Goal: Unclear

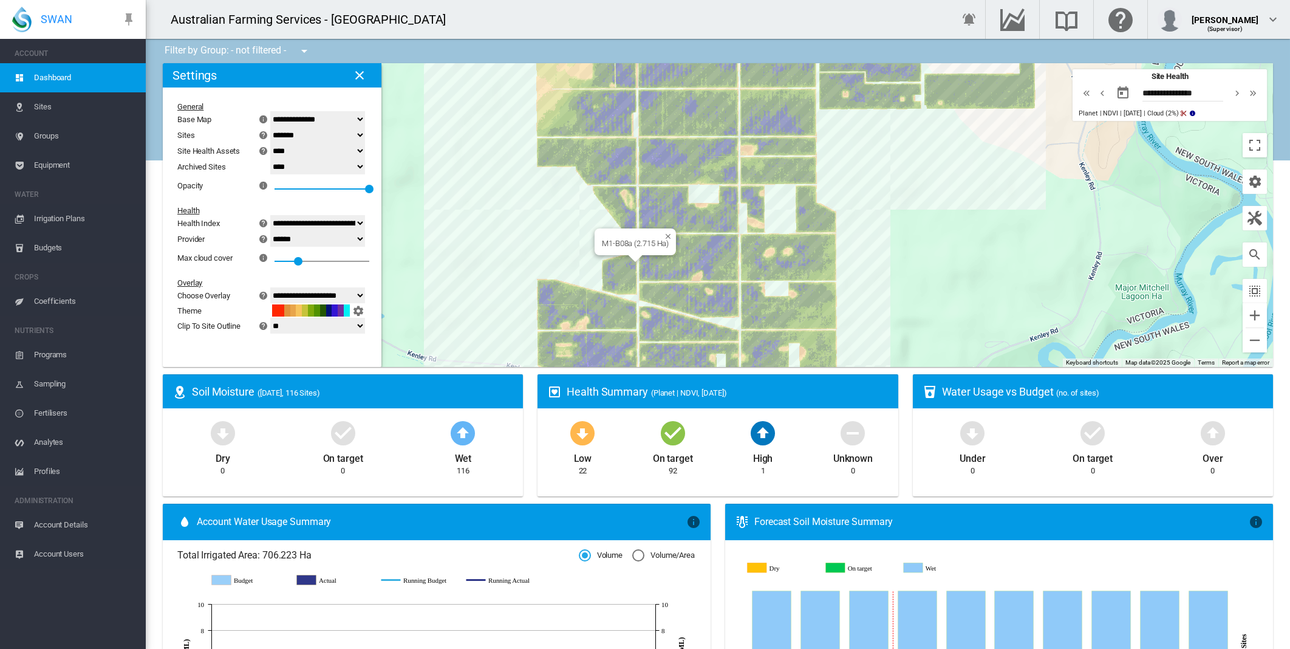
select select "**********"
select select "********"
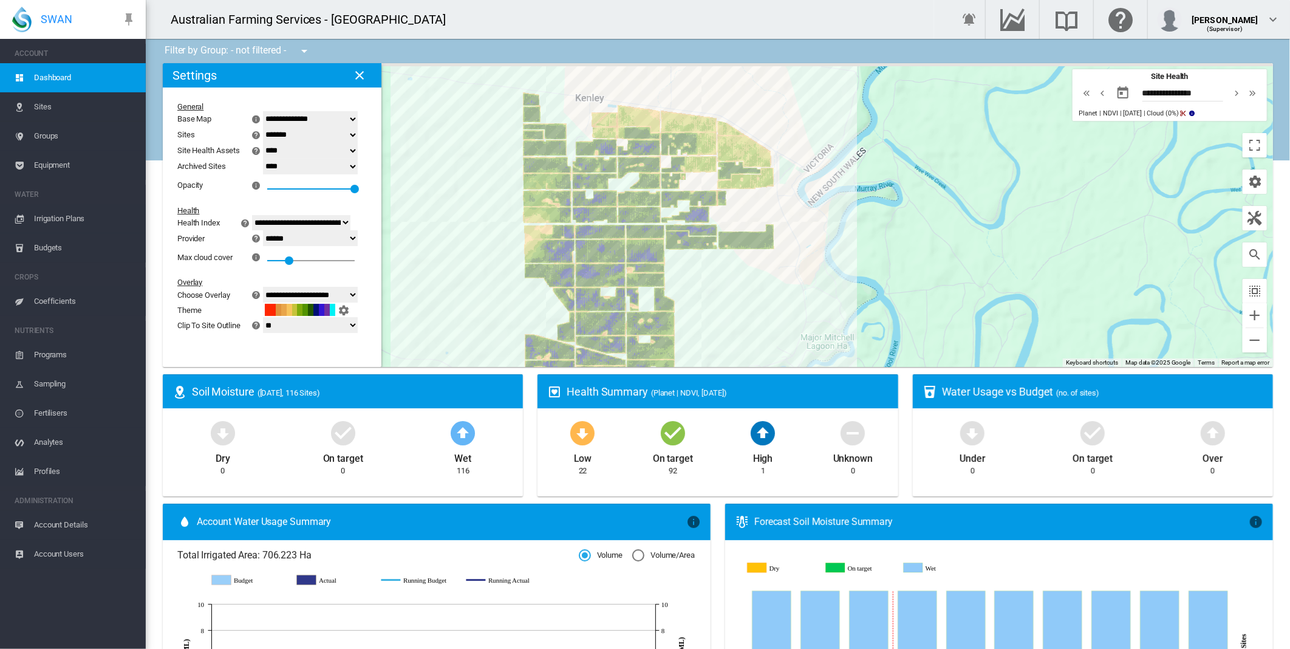
drag, startPoint x: 466, startPoint y: 210, endPoint x: 494, endPoint y: 300, distance: 94.7
click at [493, 300] on div at bounding box center [718, 215] width 1110 height 304
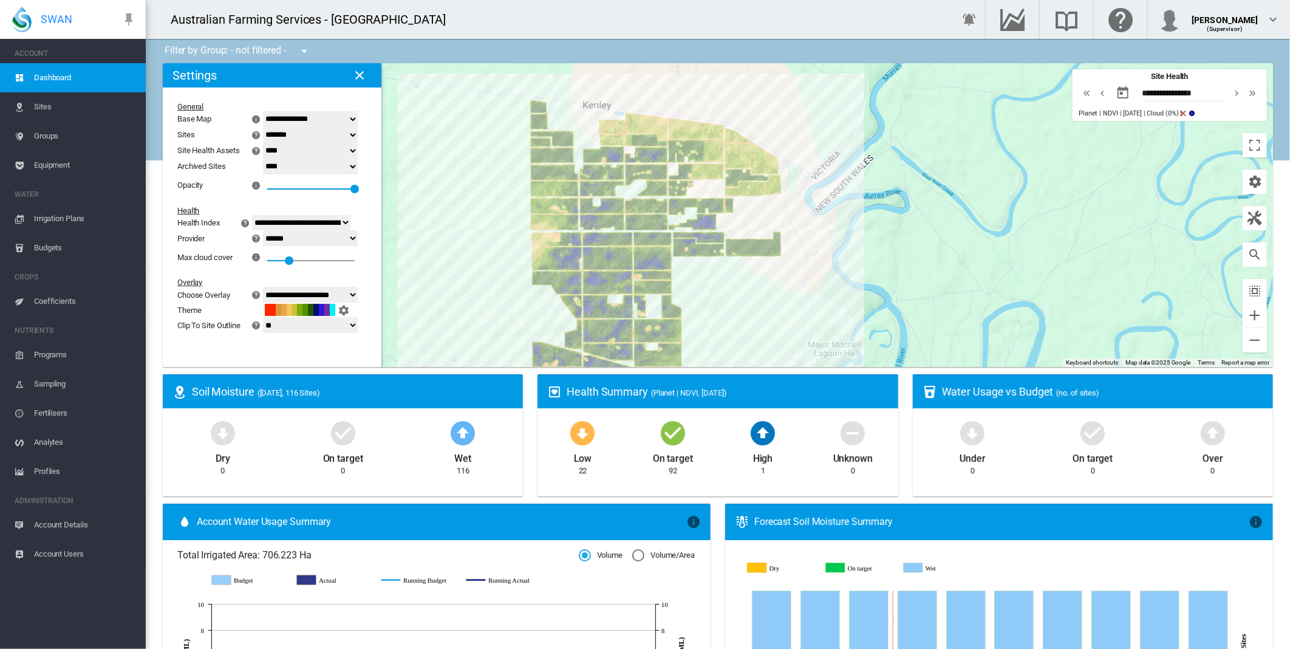
click at [1230, 95] on md-icon "icon-chevron-right" at bounding box center [1236, 93] width 13 height 15
type input "**********"
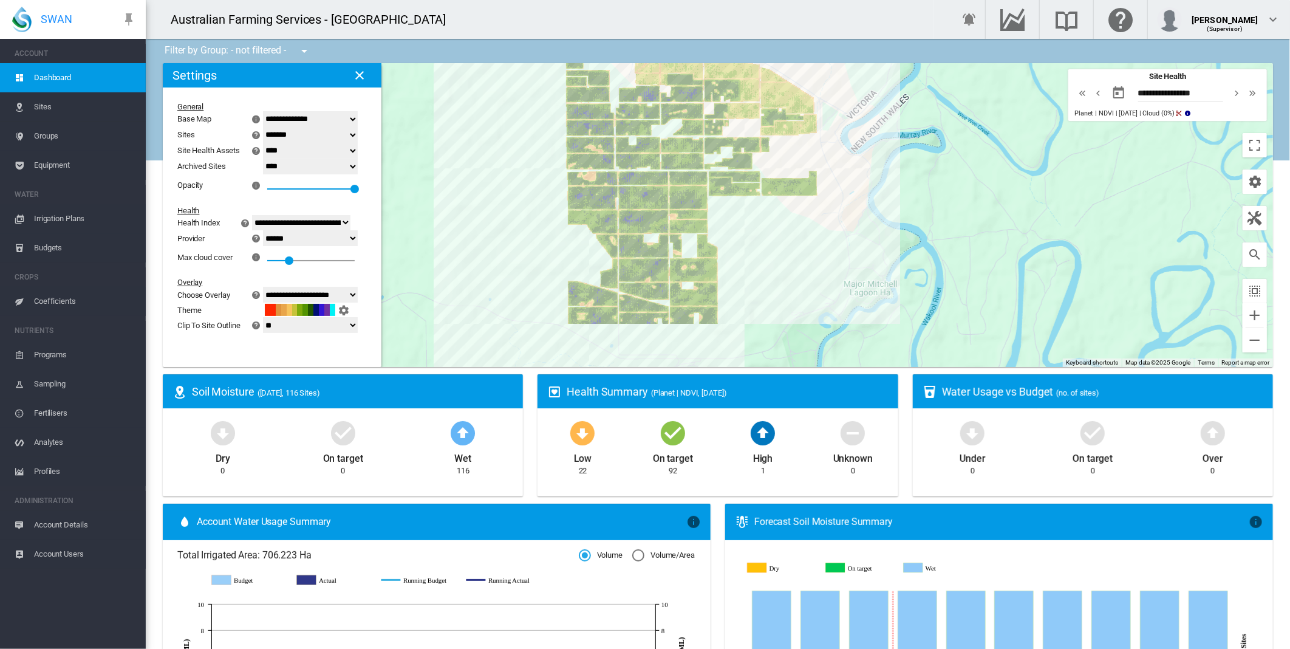
drag, startPoint x: 714, startPoint y: 316, endPoint x: 749, endPoint y: 256, distance: 69.2
click at [749, 256] on div at bounding box center [718, 215] width 1110 height 304
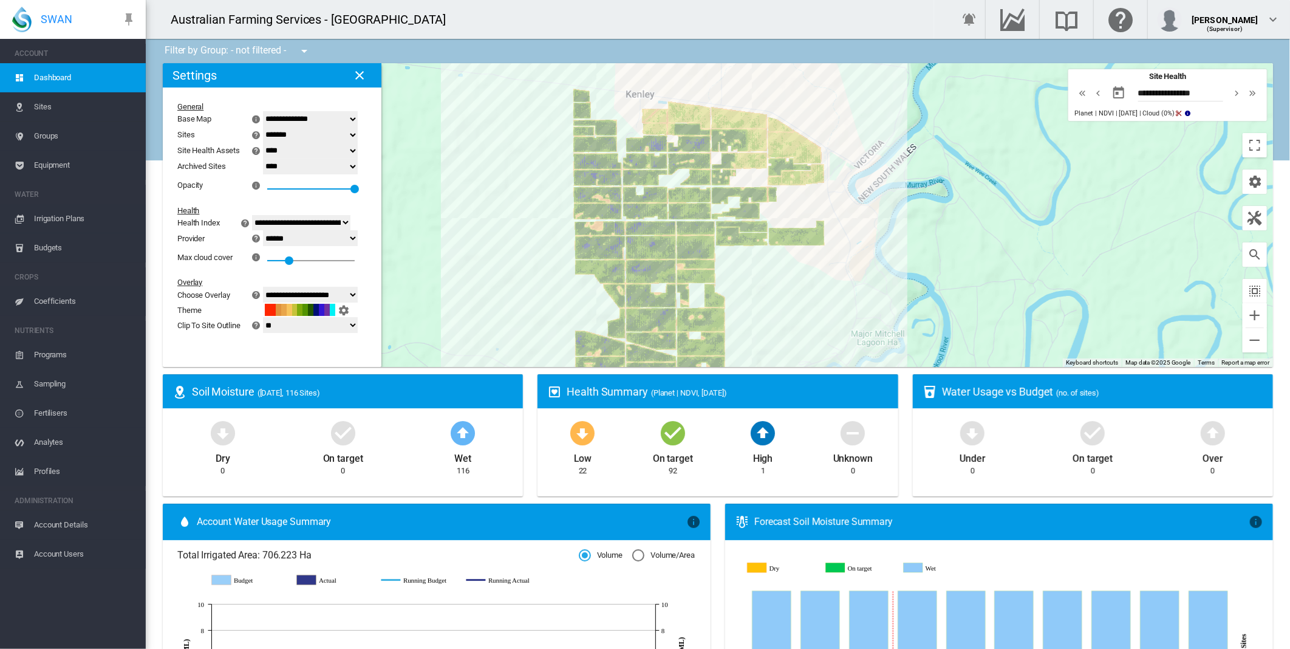
drag, startPoint x: 541, startPoint y: 230, endPoint x: 548, endPoint y: 282, distance: 52.7
click at [548, 282] on div at bounding box center [718, 215] width 1110 height 304
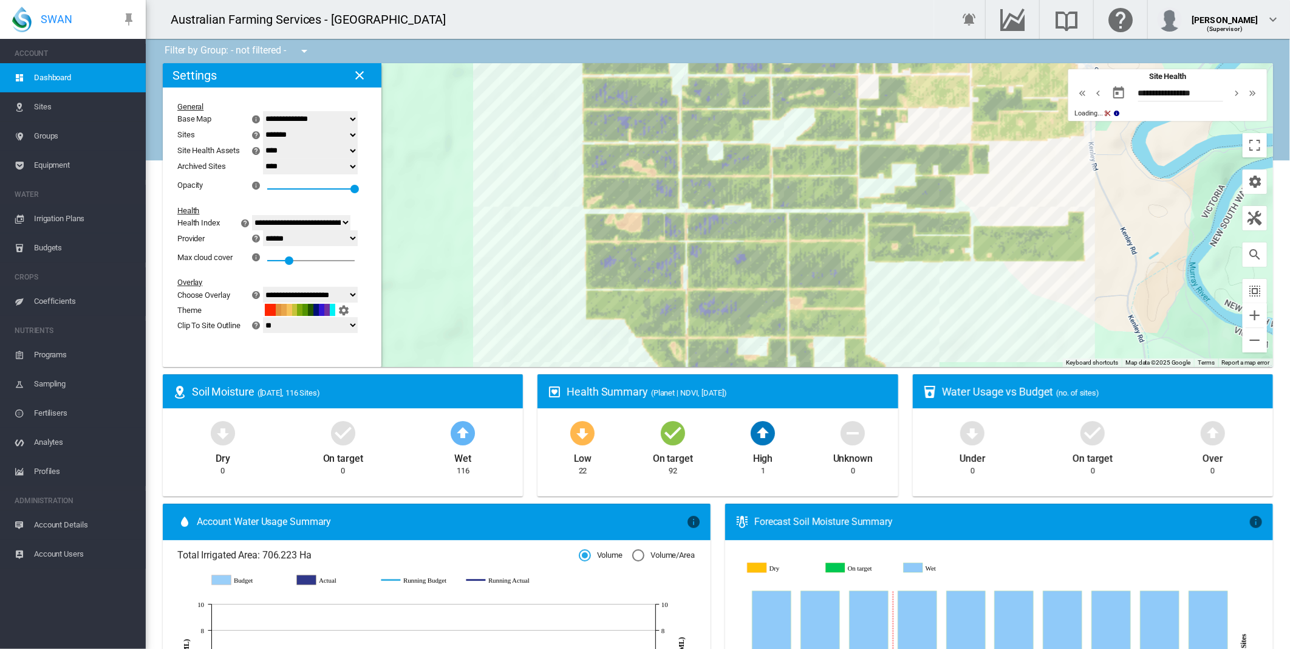
drag, startPoint x: 527, startPoint y: 219, endPoint x: 516, endPoint y: 251, distance: 34.4
click at [516, 251] on div at bounding box center [718, 215] width 1110 height 304
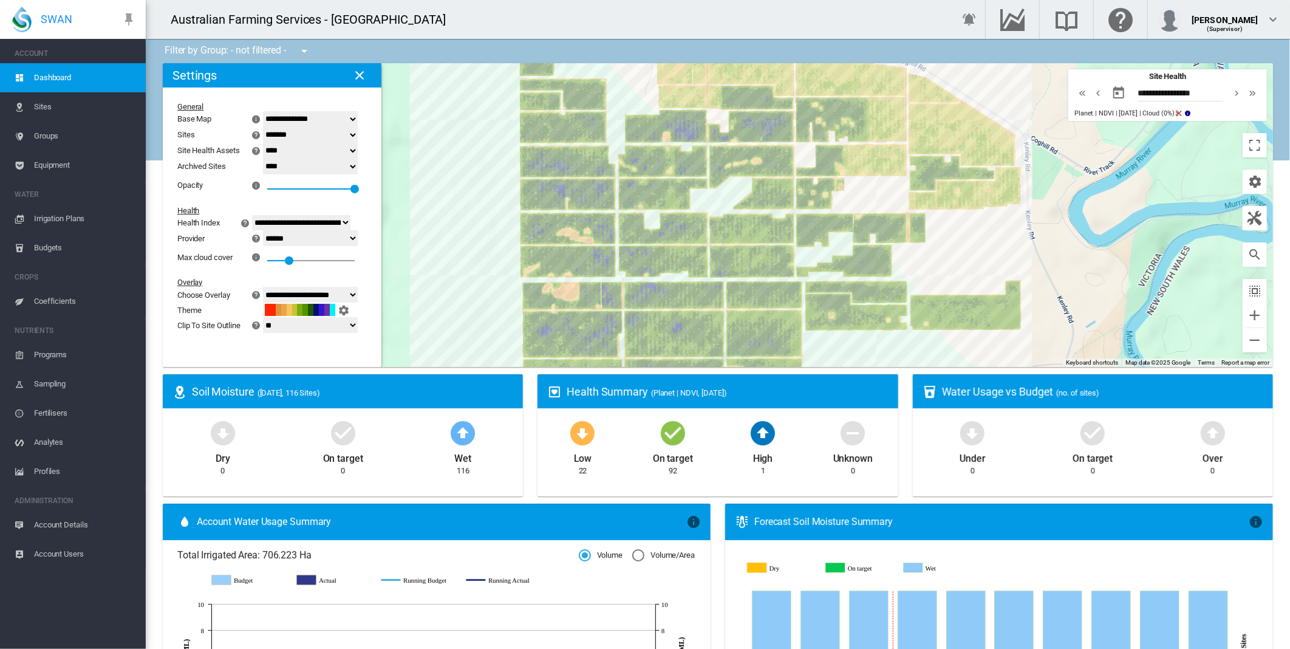
drag, startPoint x: 517, startPoint y: 202, endPoint x: 465, endPoint y: 263, distance: 80.2
click at [465, 263] on div at bounding box center [718, 215] width 1110 height 304
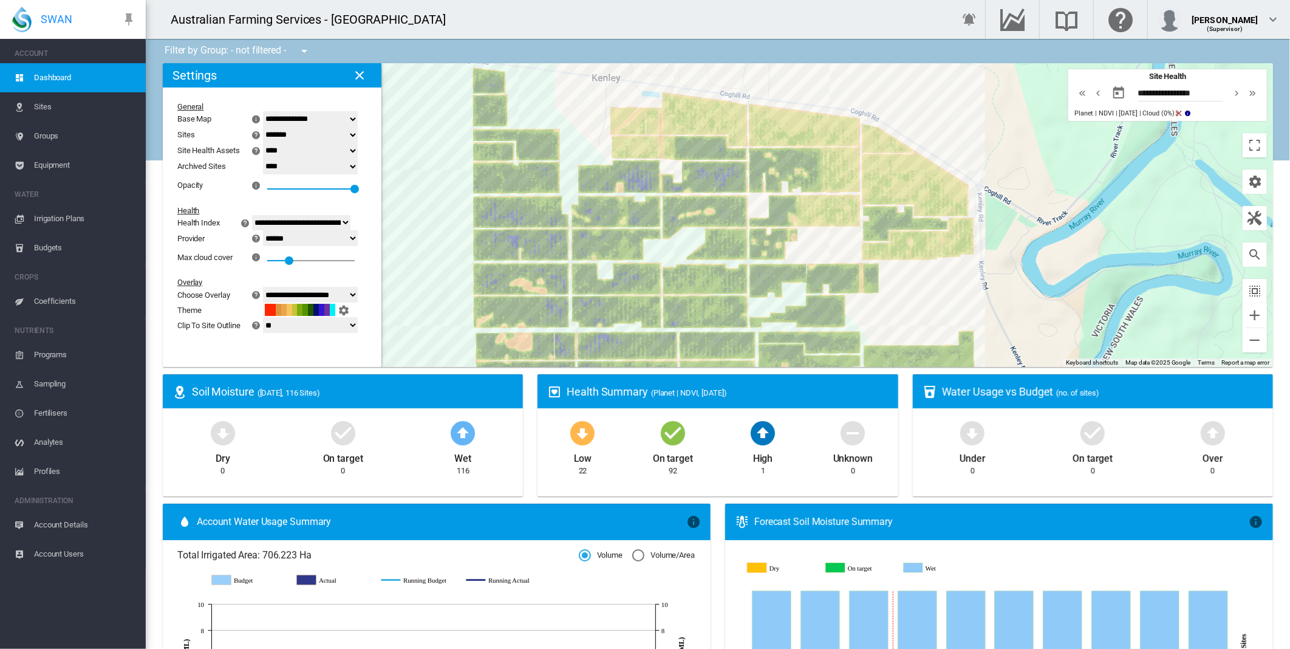
drag, startPoint x: 465, startPoint y: 258, endPoint x: 421, endPoint y: 301, distance: 61.4
click at [421, 301] on div at bounding box center [718, 215] width 1110 height 304
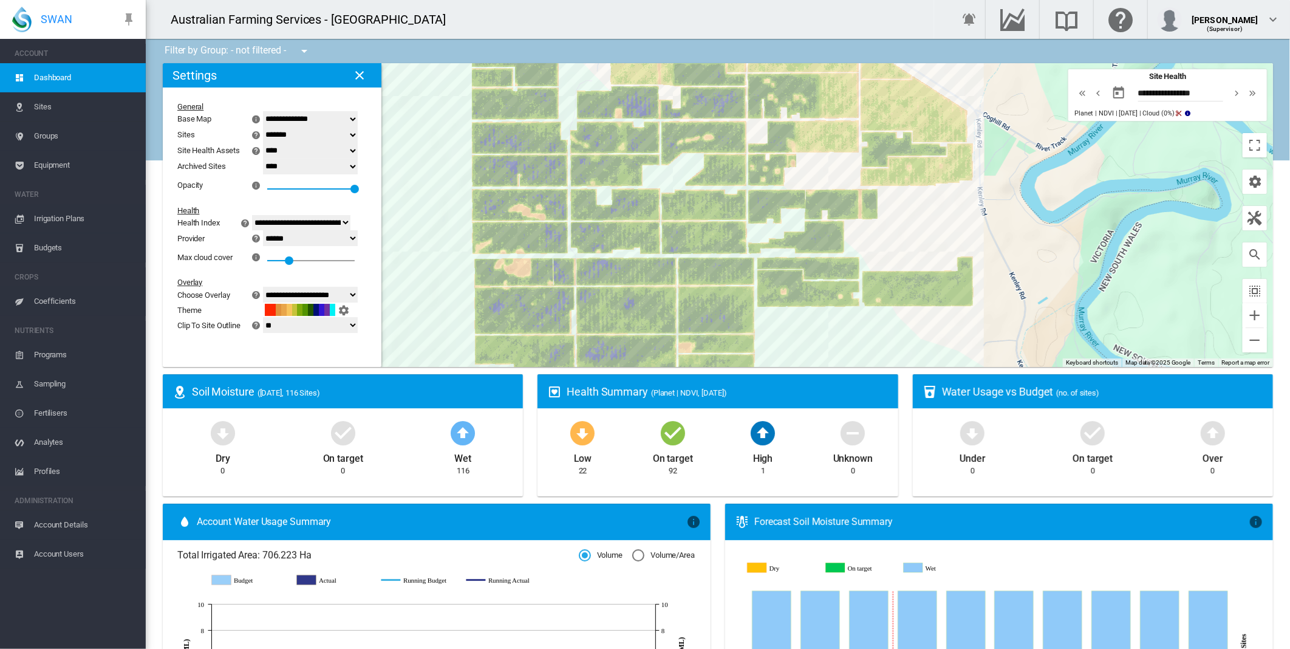
drag, startPoint x: 433, startPoint y: 344, endPoint x: 433, endPoint y: 262, distance: 82.0
click at [433, 262] on div at bounding box center [718, 215] width 1110 height 304
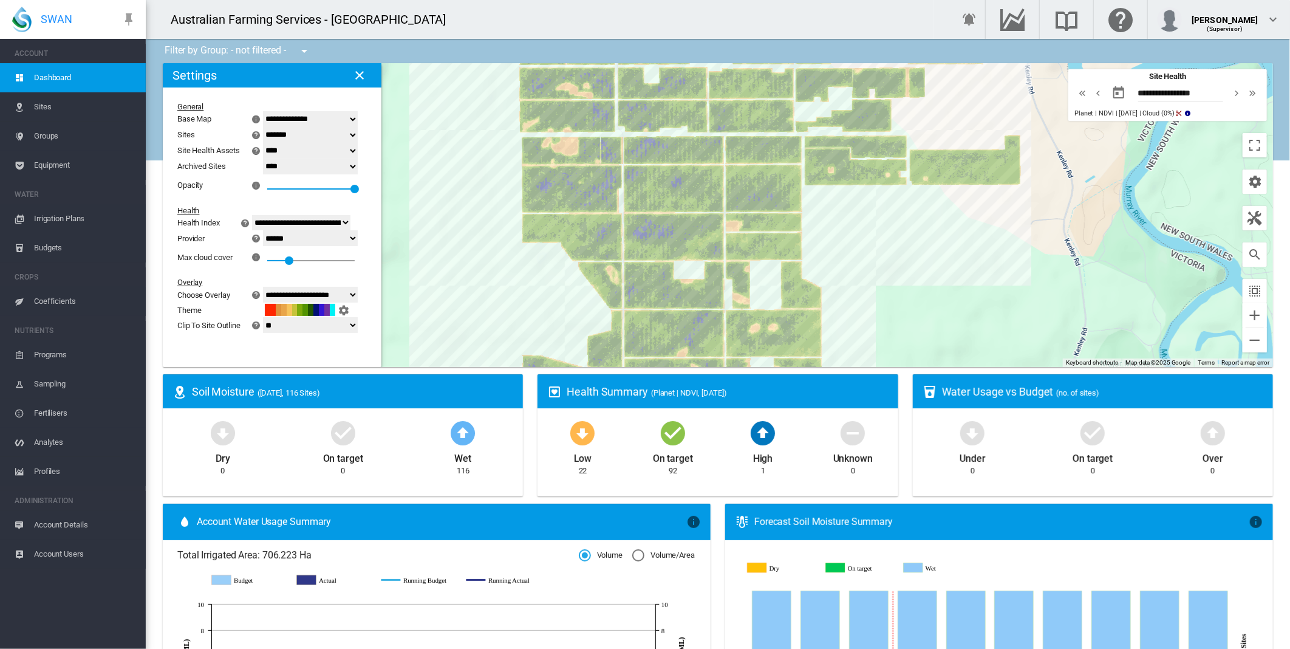
drag, startPoint x: 814, startPoint y: 324, endPoint x: 859, endPoint y: 221, distance: 112.0
click at [859, 221] on div at bounding box center [718, 215] width 1110 height 304
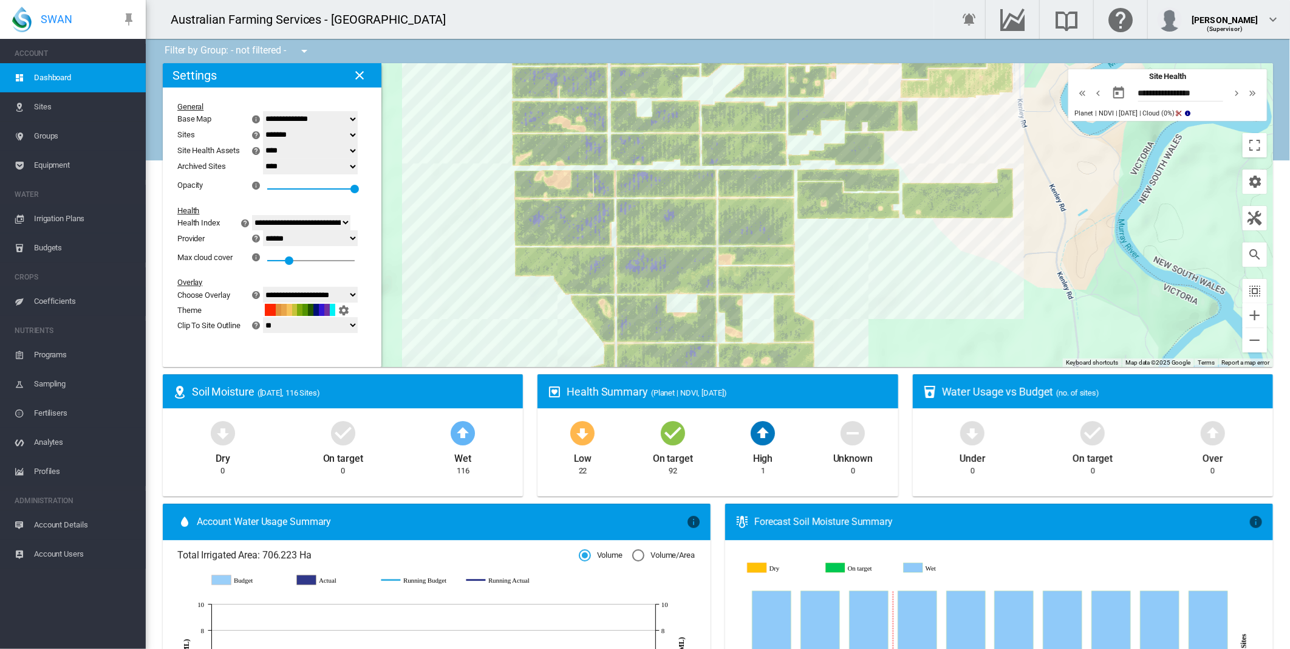
drag, startPoint x: 859, startPoint y: 221, endPoint x: 849, endPoint y: 260, distance: 40.2
click at [849, 260] on div at bounding box center [718, 215] width 1110 height 304
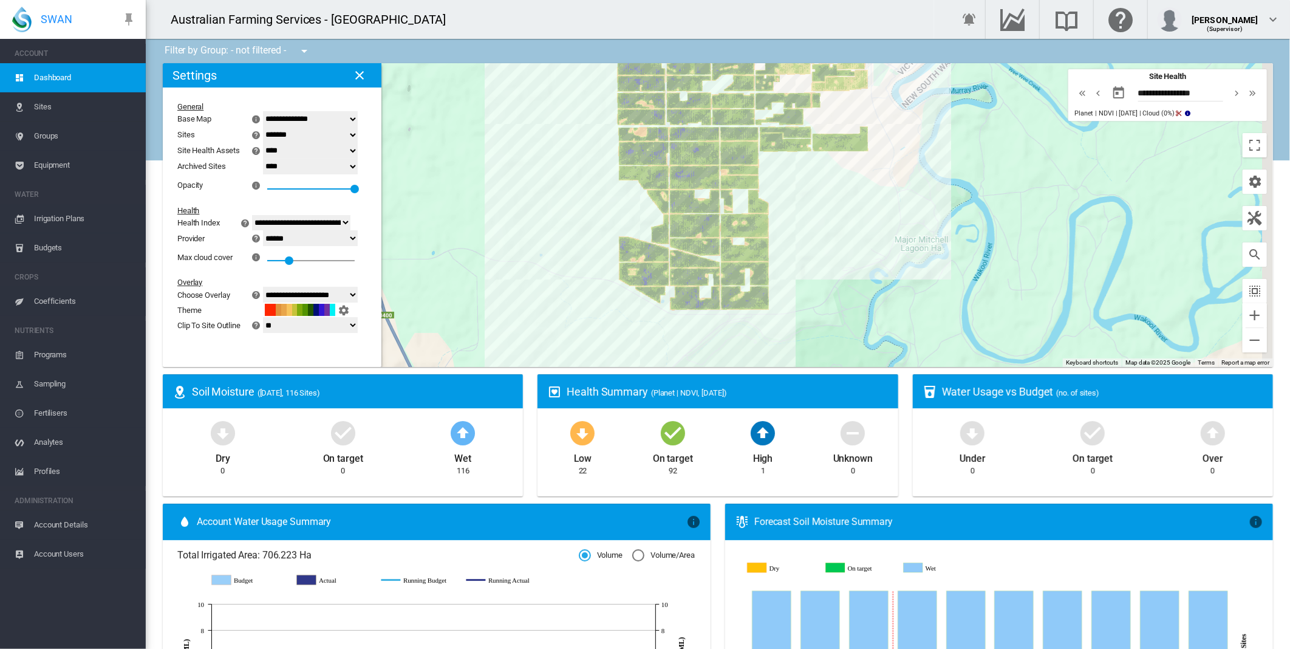
drag, startPoint x: 615, startPoint y: 286, endPoint x: 549, endPoint y: 191, distance: 116.1
click at [549, 191] on div at bounding box center [718, 215] width 1110 height 304
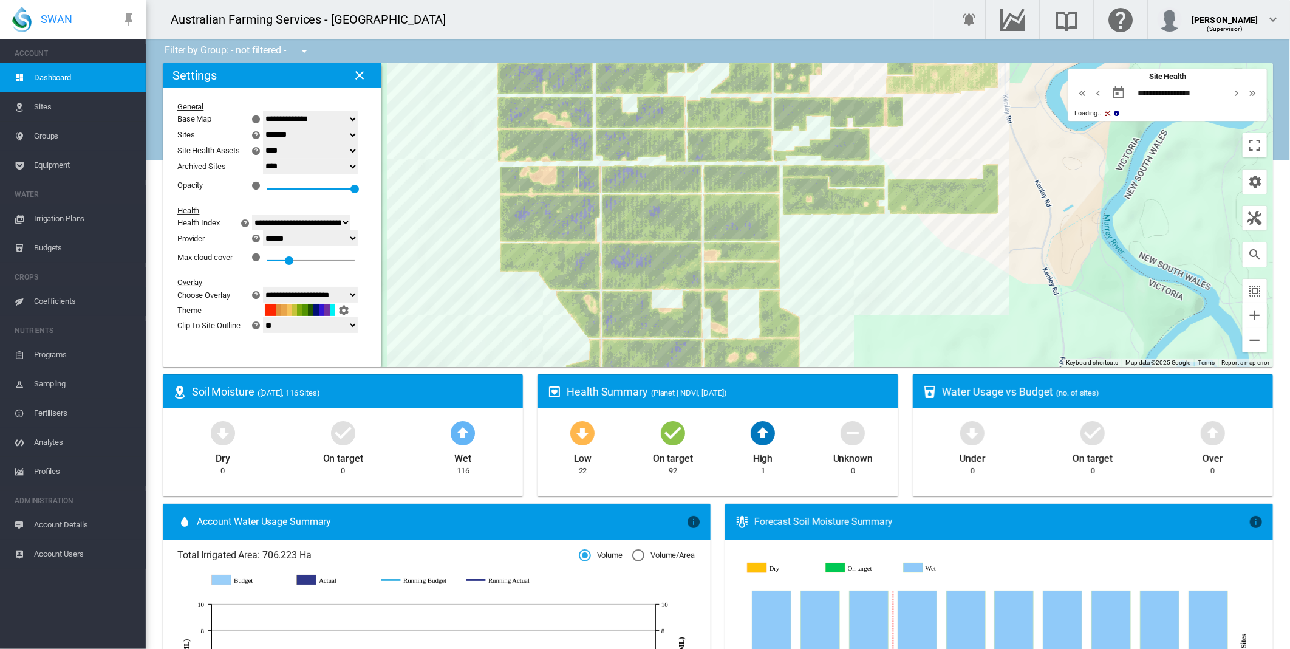
drag, startPoint x: 763, startPoint y: 166, endPoint x: 811, endPoint y: 298, distance: 140.0
click at [811, 298] on div at bounding box center [718, 215] width 1110 height 304
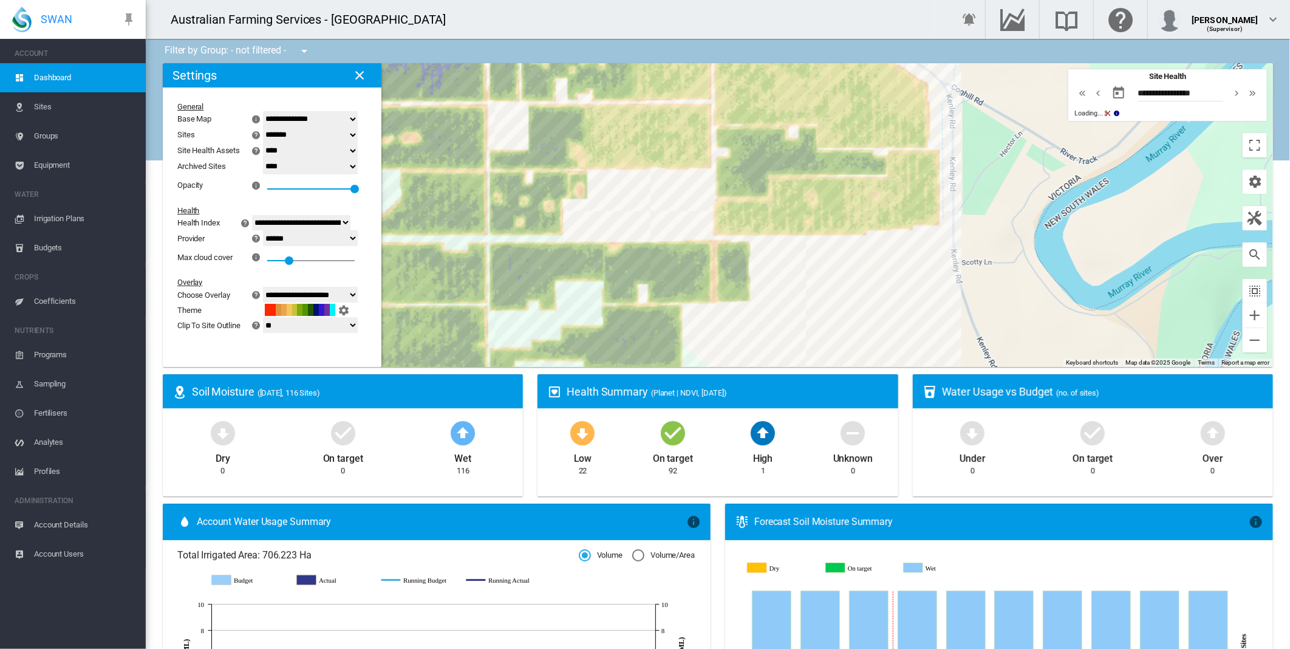
drag, startPoint x: 858, startPoint y: 196, endPoint x: 861, endPoint y: 308, distance: 111.8
click at [861, 308] on div at bounding box center [718, 215] width 1110 height 304
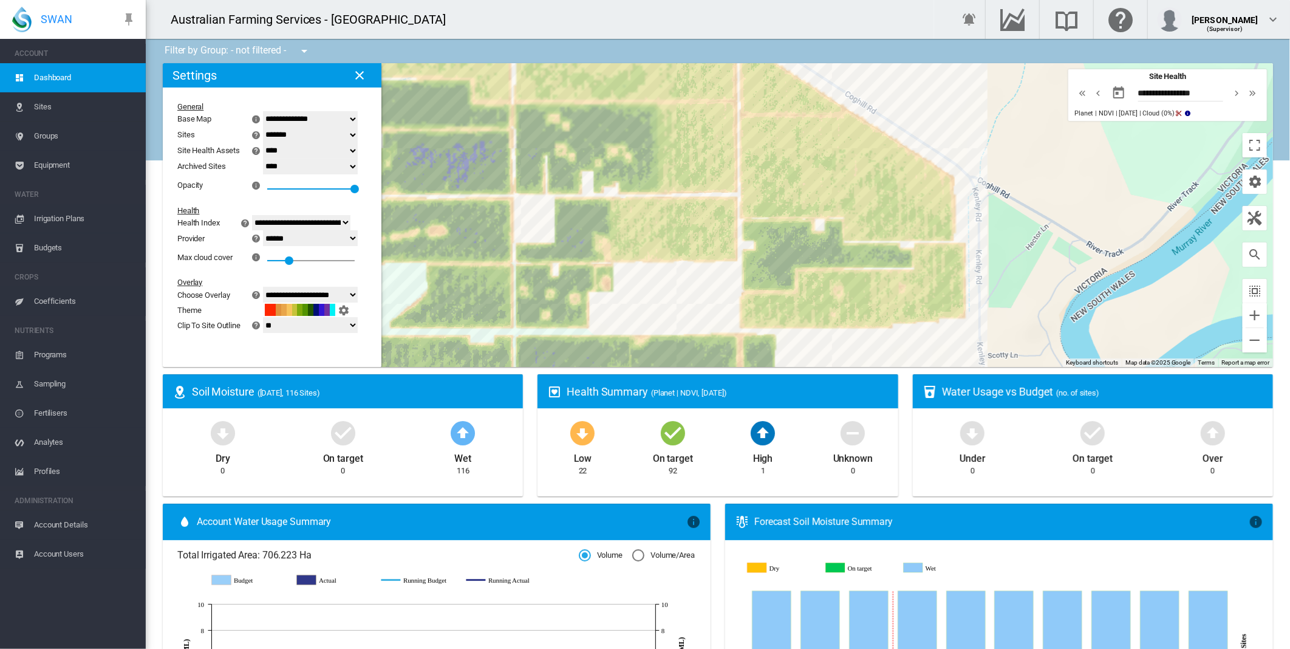
drag, startPoint x: 660, startPoint y: 247, endPoint x: 698, endPoint y: 345, distance: 105.2
click at [692, 347] on div at bounding box center [718, 215] width 1110 height 304
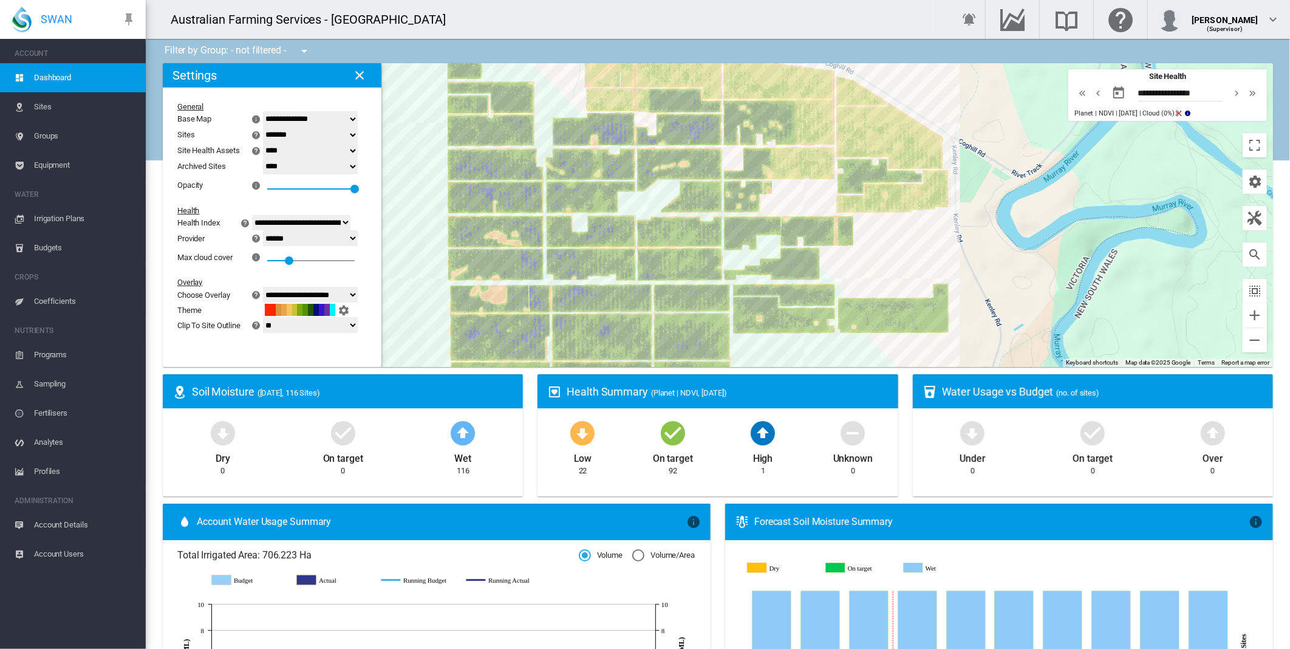
drag, startPoint x: 1046, startPoint y: 223, endPoint x: 1083, endPoint y: 168, distance: 66.5
click at [1083, 168] on div at bounding box center [718, 215] width 1110 height 304
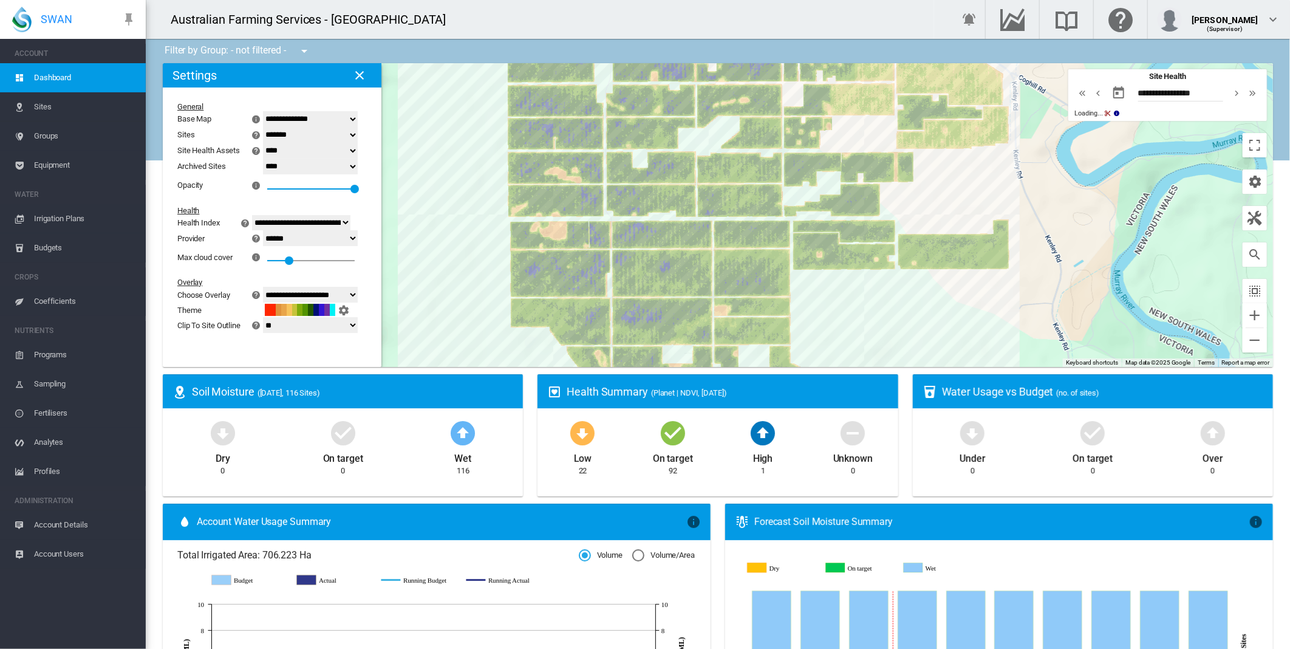
drag, startPoint x: 1043, startPoint y: 220, endPoint x: 1077, endPoint y: 177, distance: 54.9
click at [1077, 177] on div at bounding box center [718, 215] width 1110 height 304
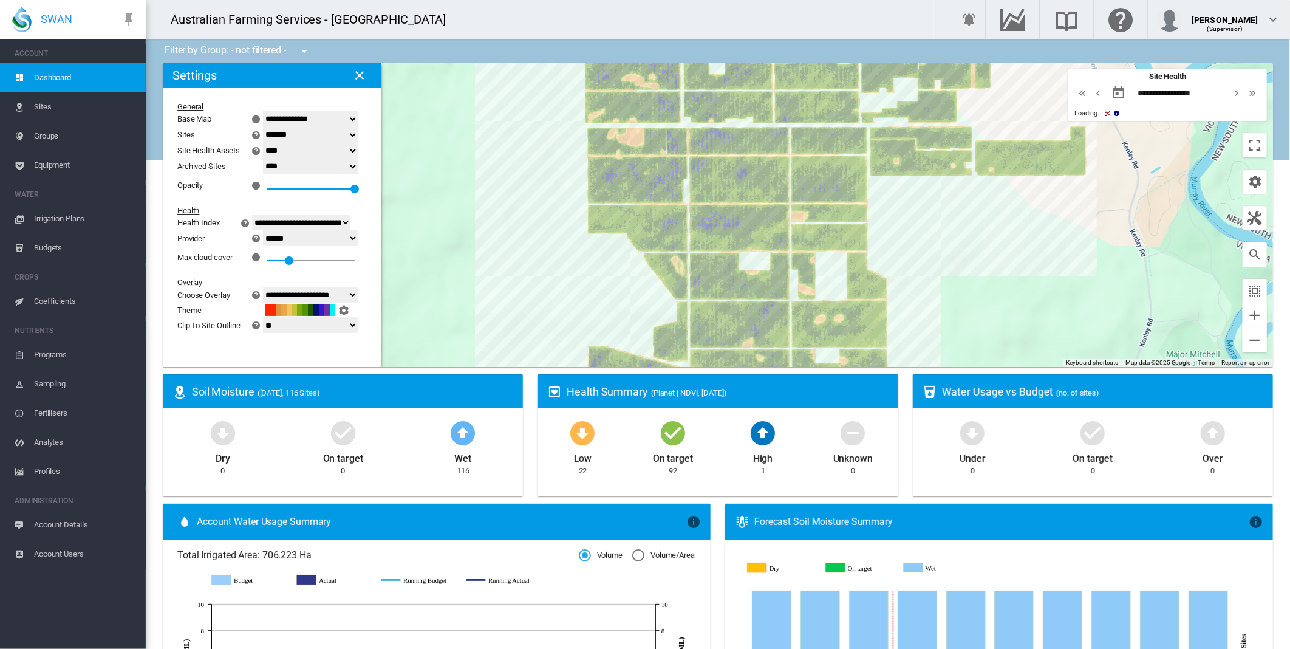
drag, startPoint x: 848, startPoint y: 324, endPoint x: 921, endPoint y: 245, distance: 107.9
click at [921, 245] on div at bounding box center [718, 215] width 1110 height 304
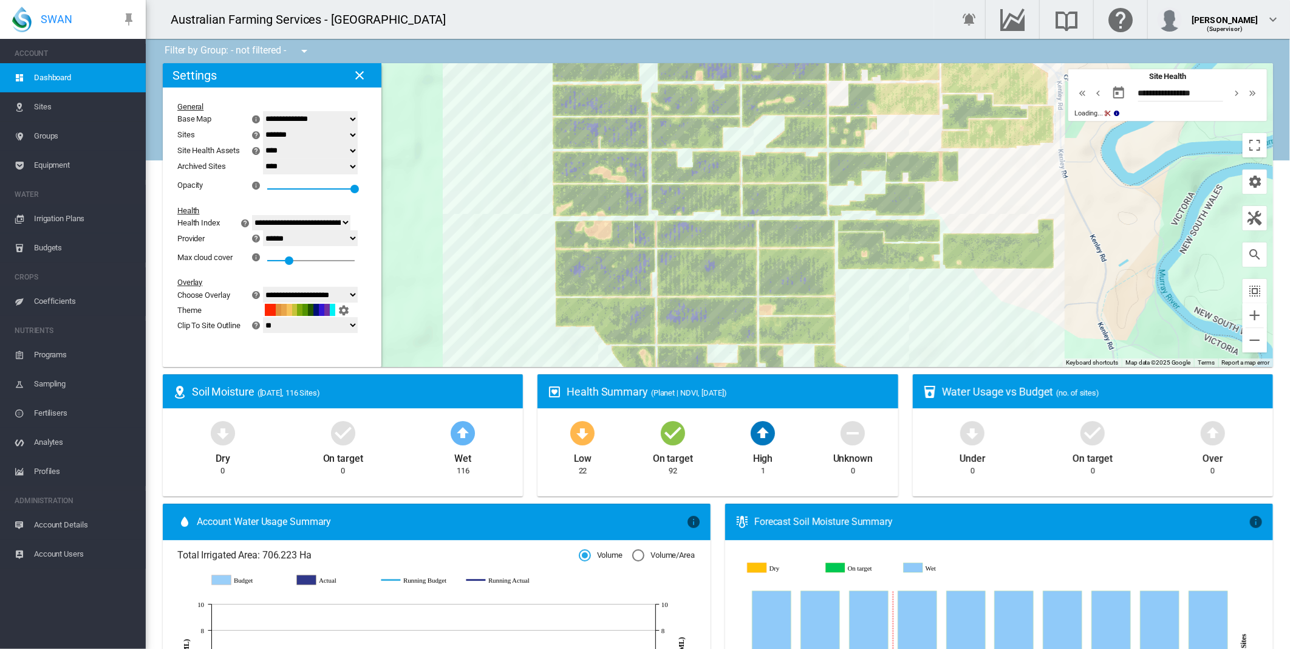
drag, startPoint x: 925, startPoint y: 221, endPoint x: 878, endPoint y: 353, distance: 139.8
click at [878, 353] on div at bounding box center [718, 215] width 1110 height 304
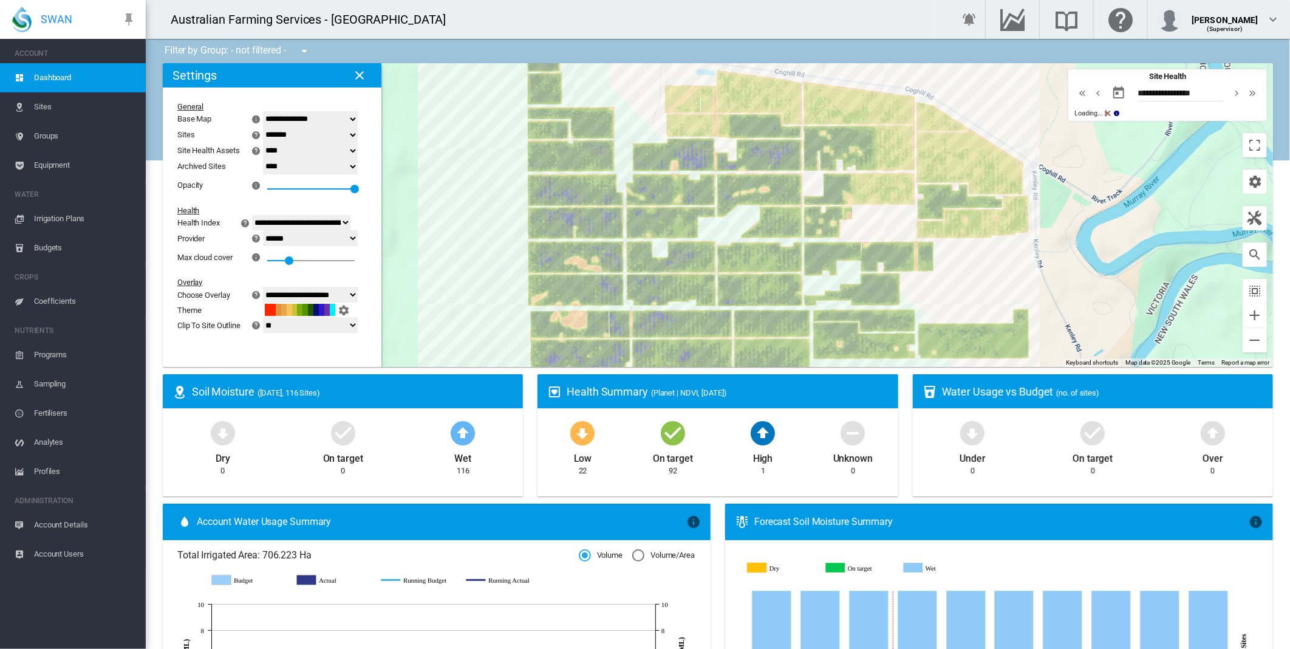
click at [938, 271] on div at bounding box center [718, 215] width 1110 height 304
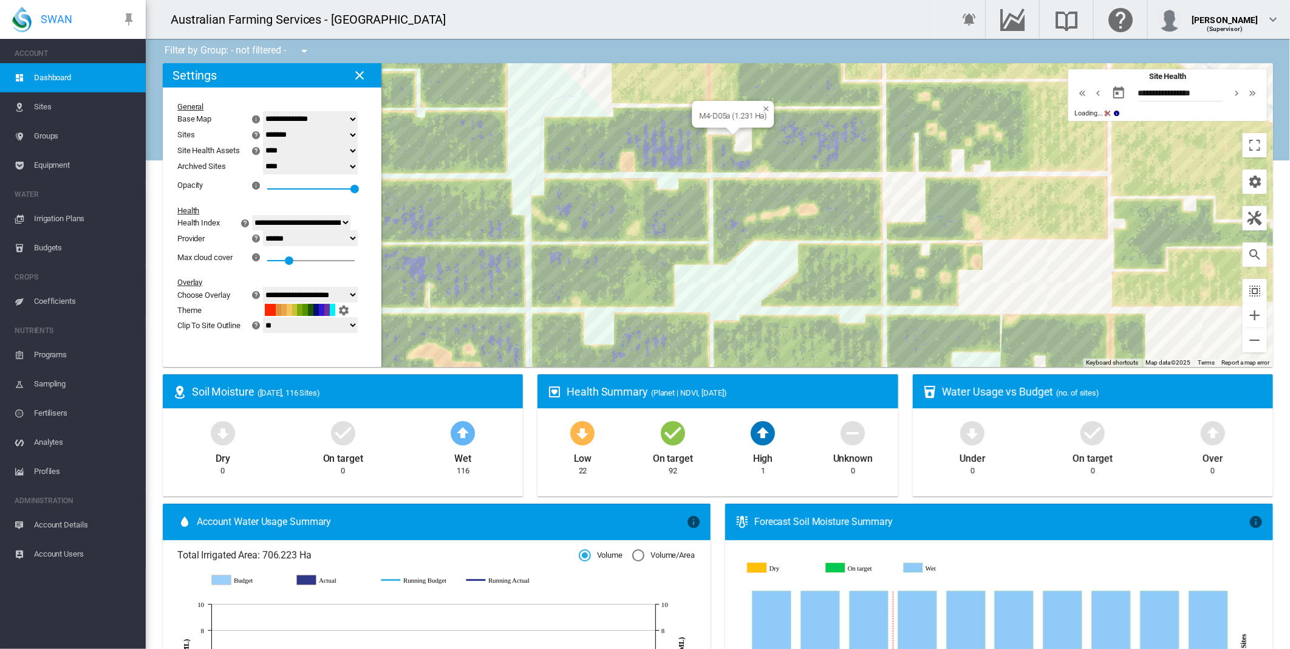
drag, startPoint x: 736, startPoint y: 129, endPoint x: 697, endPoint y: 171, distance: 57.2
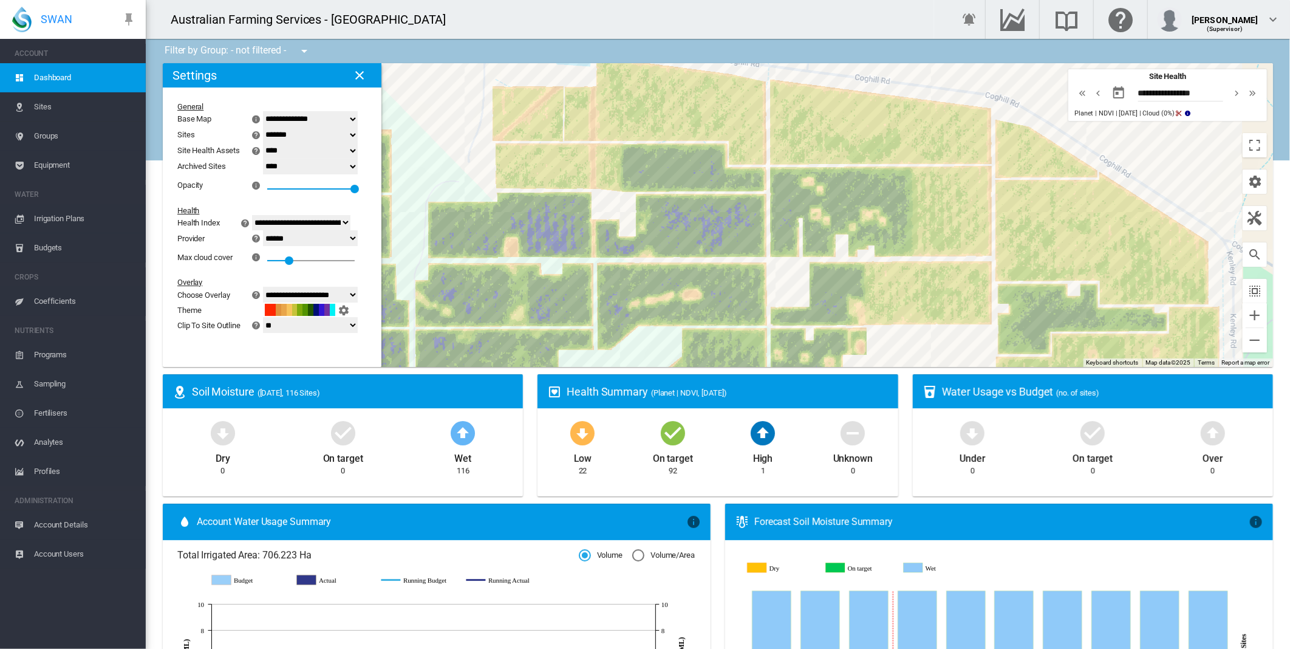
drag, startPoint x: 593, startPoint y: 94, endPoint x: 465, endPoint y: 205, distance: 169.7
click at [465, 205] on div at bounding box center [718, 215] width 1110 height 304
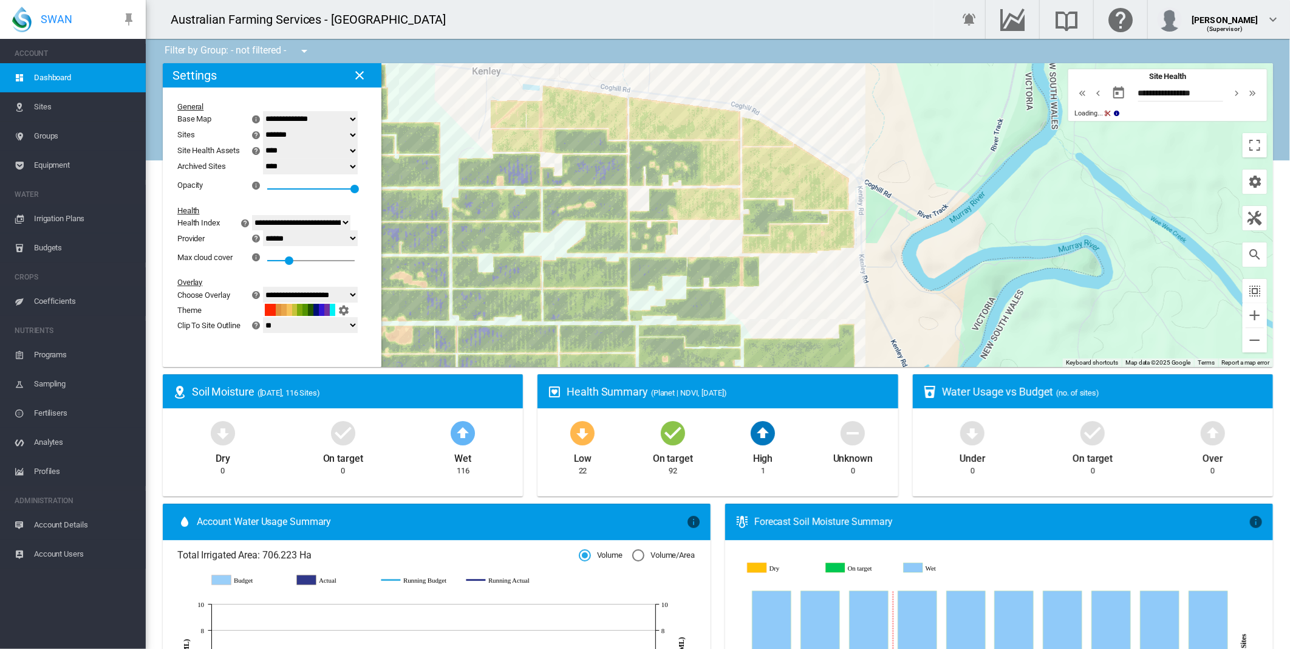
drag, startPoint x: 438, startPoint y: 158, endPoint x: 471, endPoint y: 118, distance: 51.3
click at [471, 118] on div at bounding box center [718, 215] width 1110 height 304
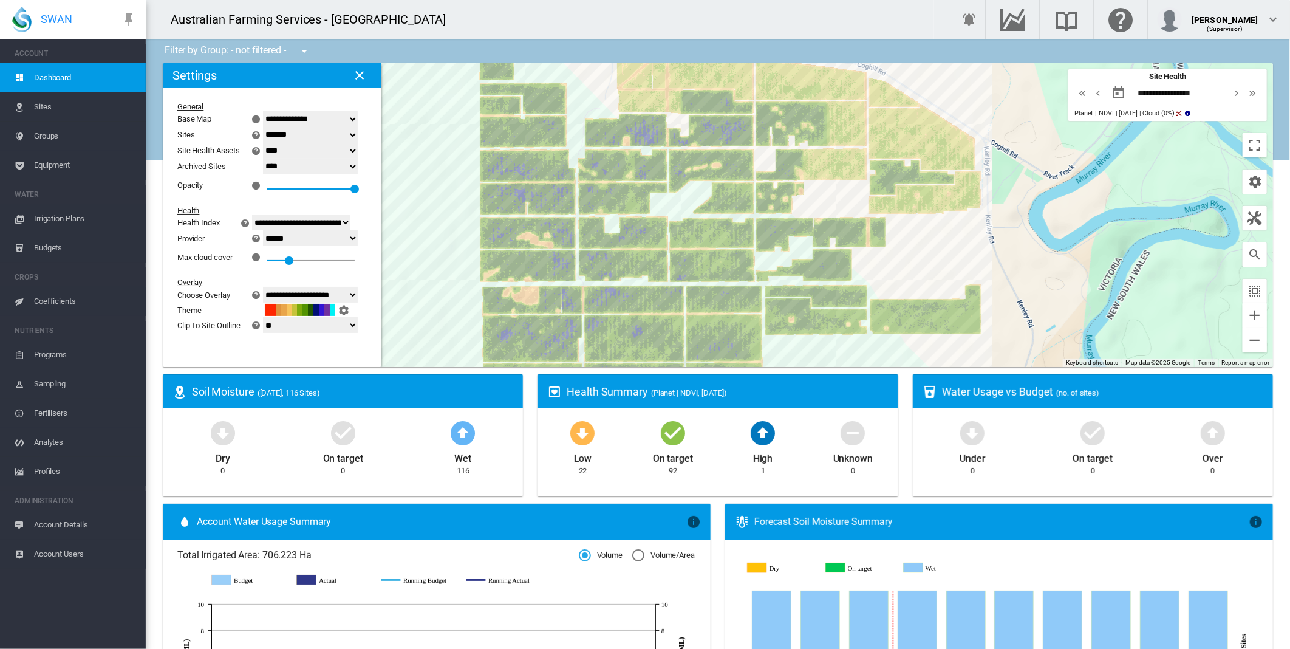
drag, startPoint x: 806, startPoint y: 310, endPoint x: 951, endPoint y: 262, distance: 152.9
click at [951, 262] on div at bounding box center [718, 215] width 1110 height 304
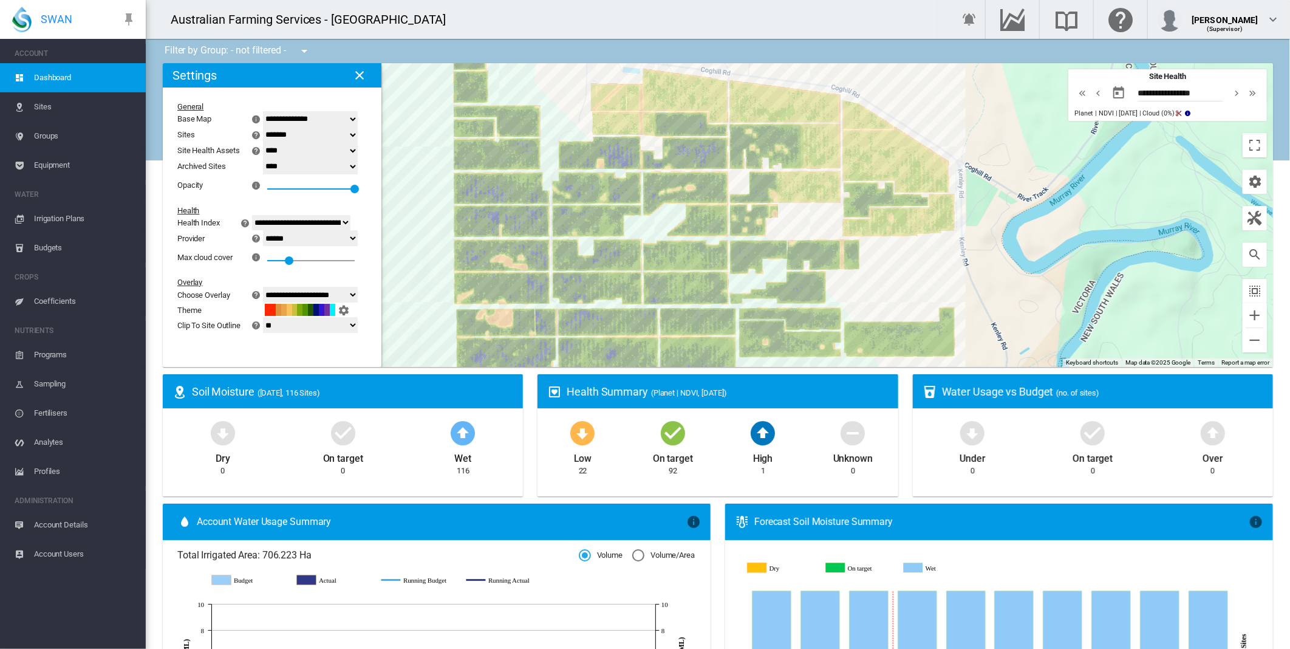
drag, startPoint x: 457, startPoint y: 122, endPoint x: 409, endPoint y: 157, distance: 58.7
click at [409, 157] on div at bounding box center [718, 215] width 1110 height 304
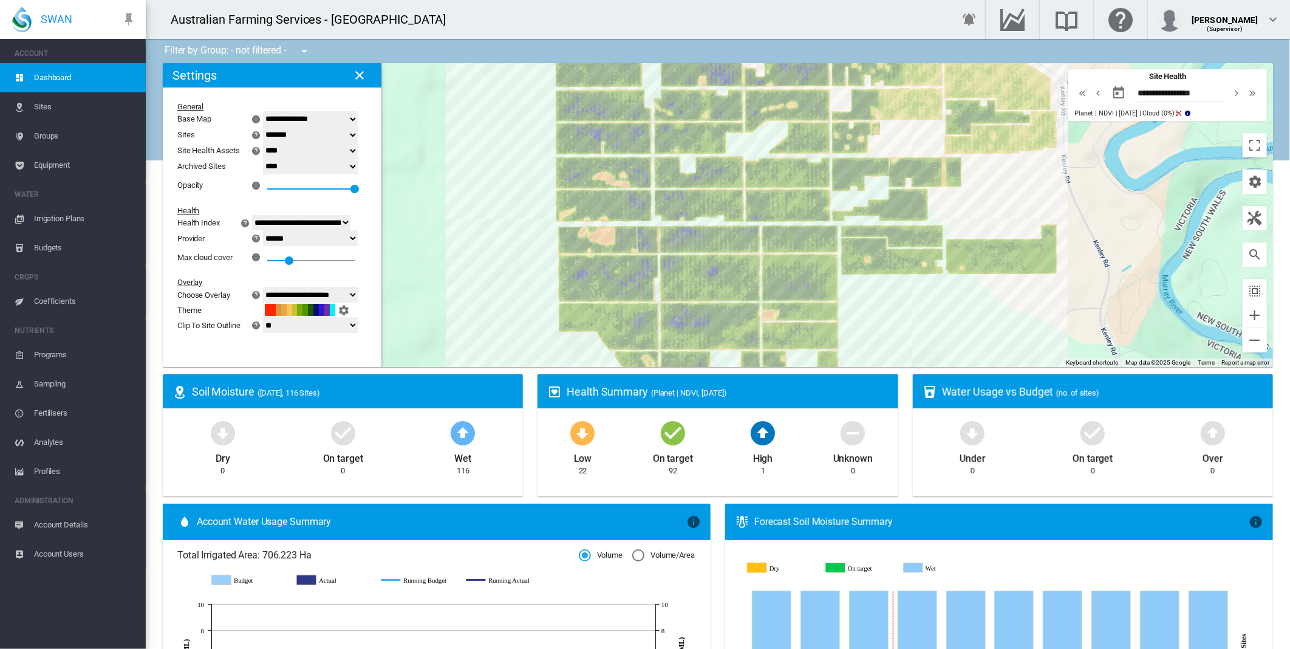
drag, startPoint x: 924, startPoint y: 275, endPoint x: 1009, endPoint y: 185, distance: 123.7
click at [1009, 185] on div at bounding box center [718, 215] width 1110 height 304
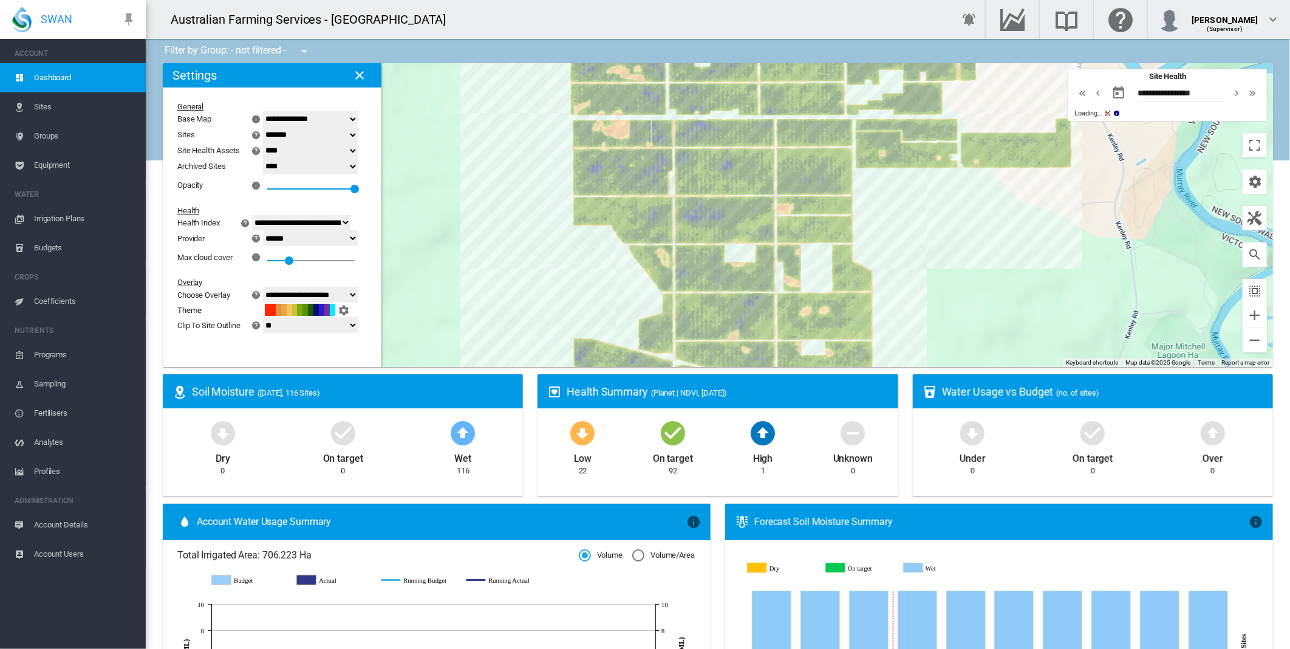
drag, startPoint x: 961, startPoint y: 244, endPoint x: 964, endPoint y: 230, distance: 14.9
click at [964, 231] on div at bounding box center [718, 215] width 1110 height 304
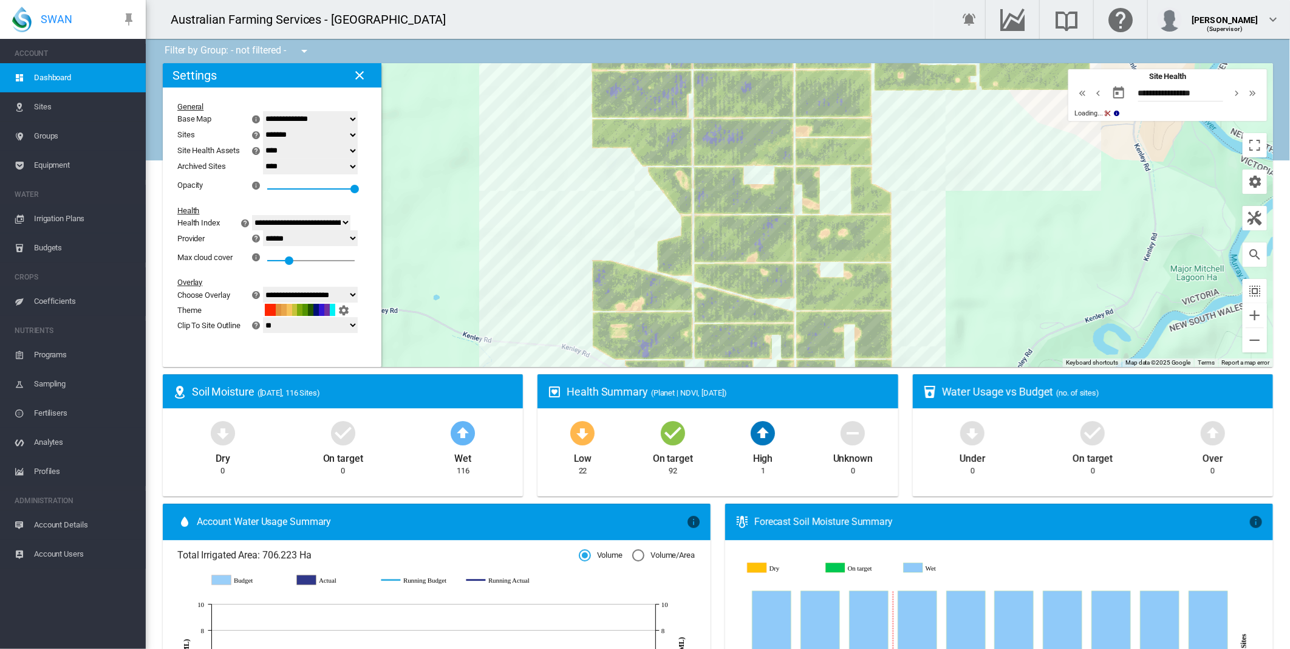
drag, startPoint x: 961, startPoint y: 268, endPoint x: 981, endPoint y: 186, distance: 83.7
click at [981, 186] on div at bounding box center [718, 215] width 1110 height 304
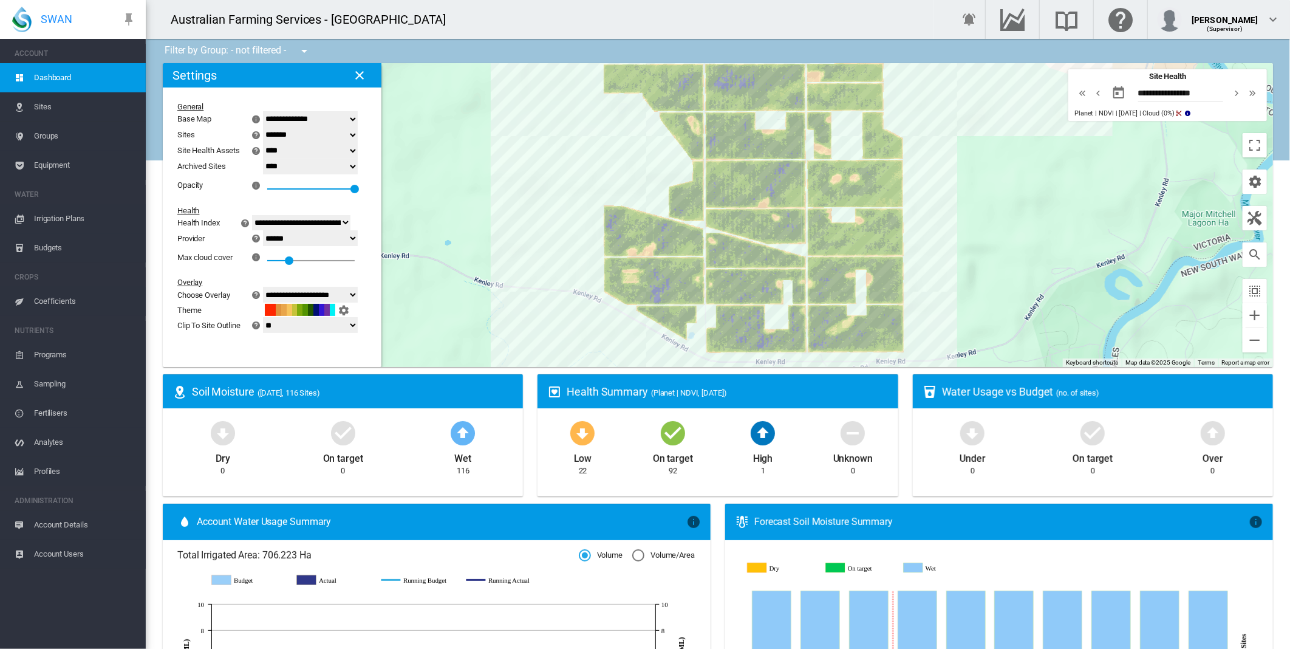
drag, startPoint x: 957, startPoint y: 264, endPoint x: 969, endPoint y: 180, distance: 84.1
click at [969, 180] on div at bounding box center [718, 215] width 1110 height 304
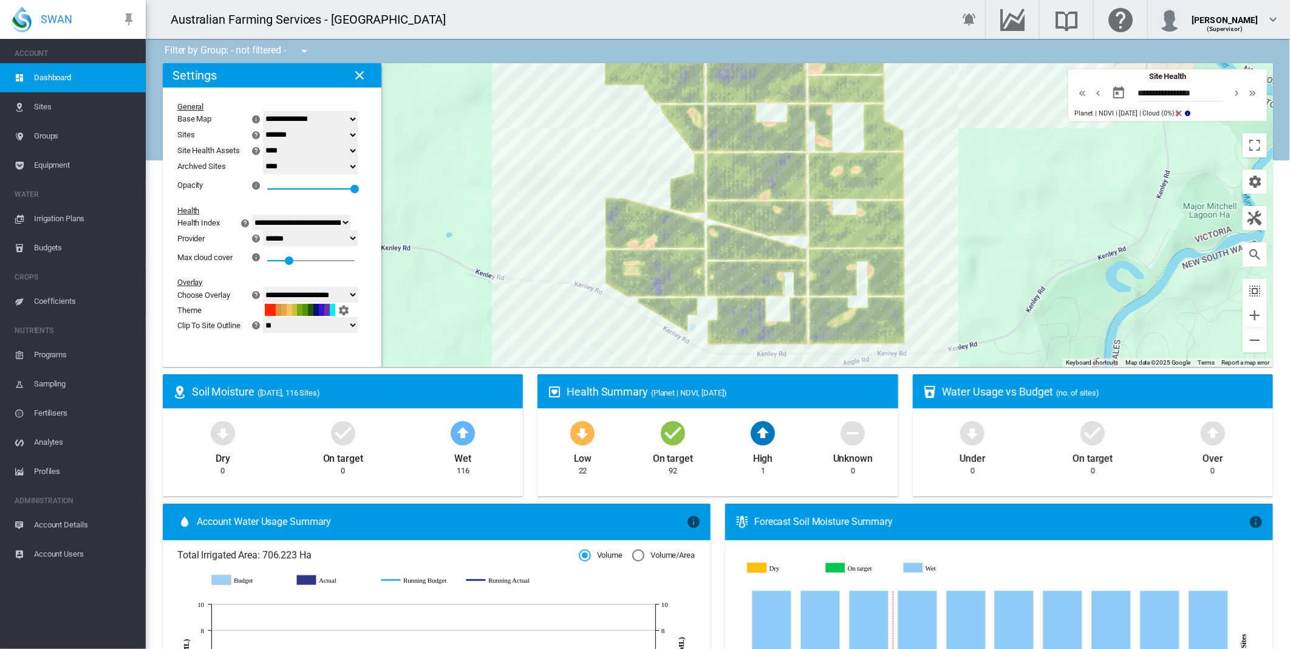
drag, startPoint x: 966, startPoint y: 219, endPoint x: 963, endPoint y: 283, distance: 64.4
click at [963, 283] on div at bounding box center [718, 215] width 1110 height 304
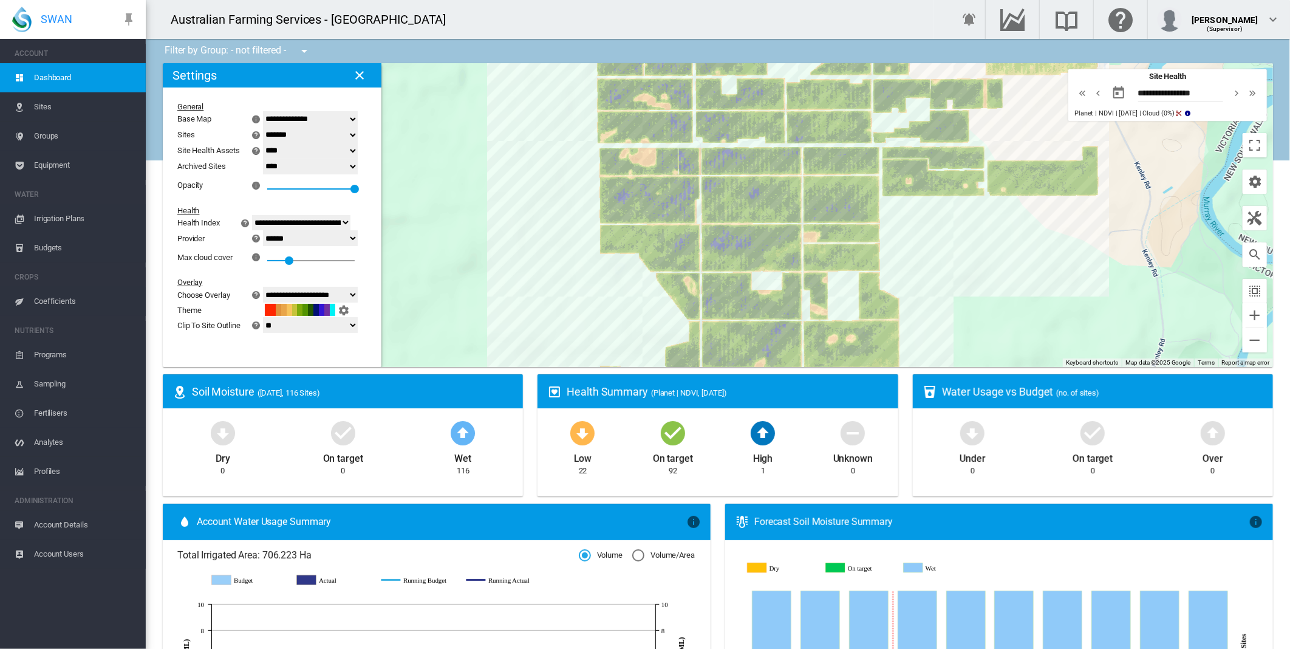
drag, startPoint x: 952, startPoint y: 228, endPoint x: 952, endPoint y: 299, distance: 70.4
click at [952, 299] on div at bounding box center [718, 215] width 1110 height 304
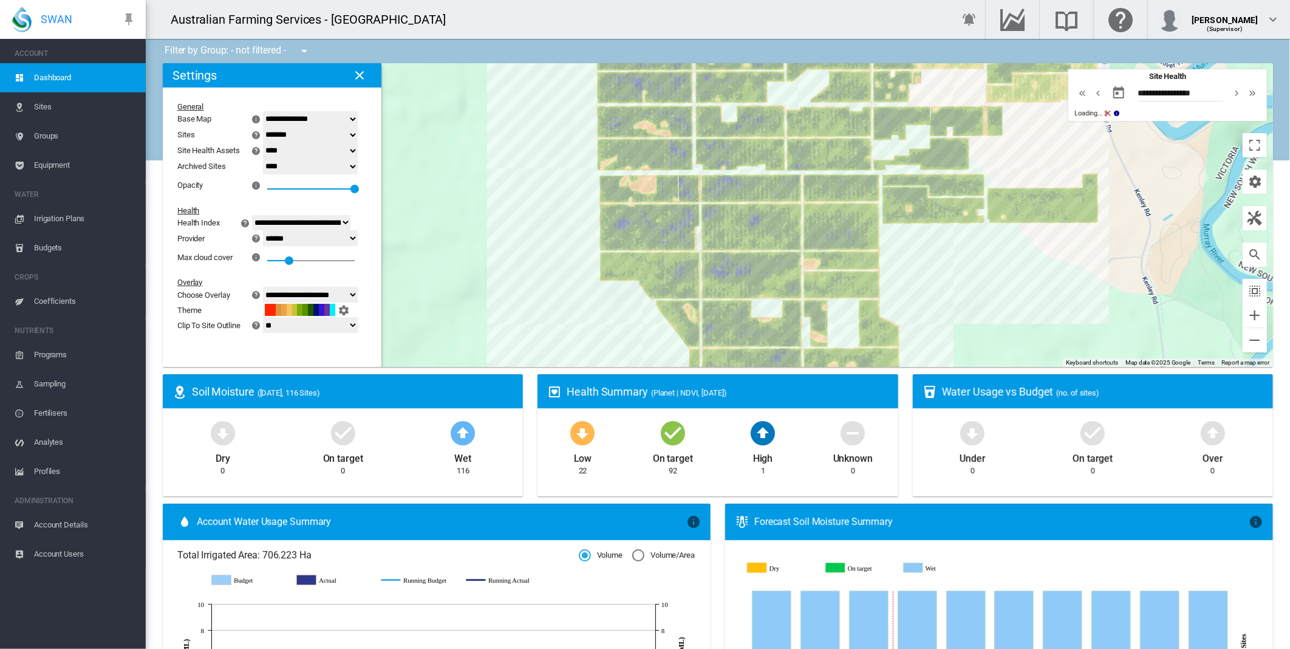
drag, startPoint x: 955, startPoint y: 288, endPoint x: 936, endPoint y: 332, distance: 47.6
click at [936, 332] on div at bounding box center [718, 215] width 1110 height 304
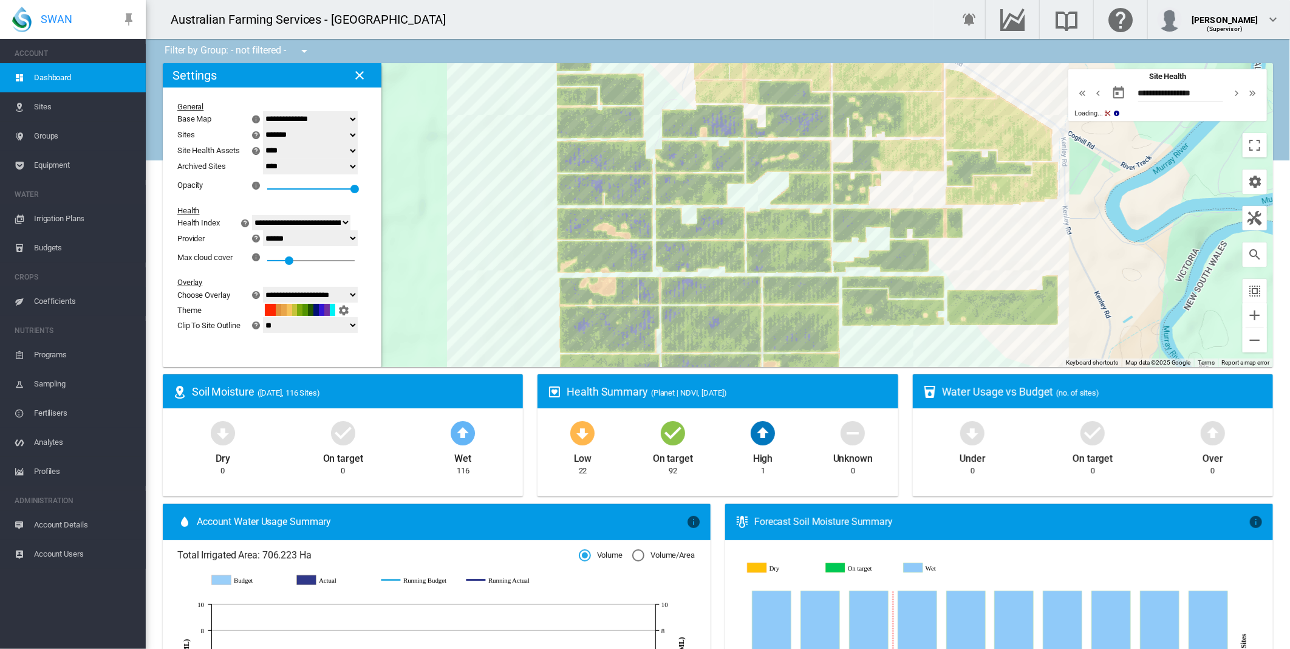
drag, startPoint x: 974, startPoint y: 207, endPoint x: 957, endPoint y: 264, distance: 58.8
click at [957, 264] on div at bounding box center [718, 215] width 1110 height 304
